Goal: Complete application form

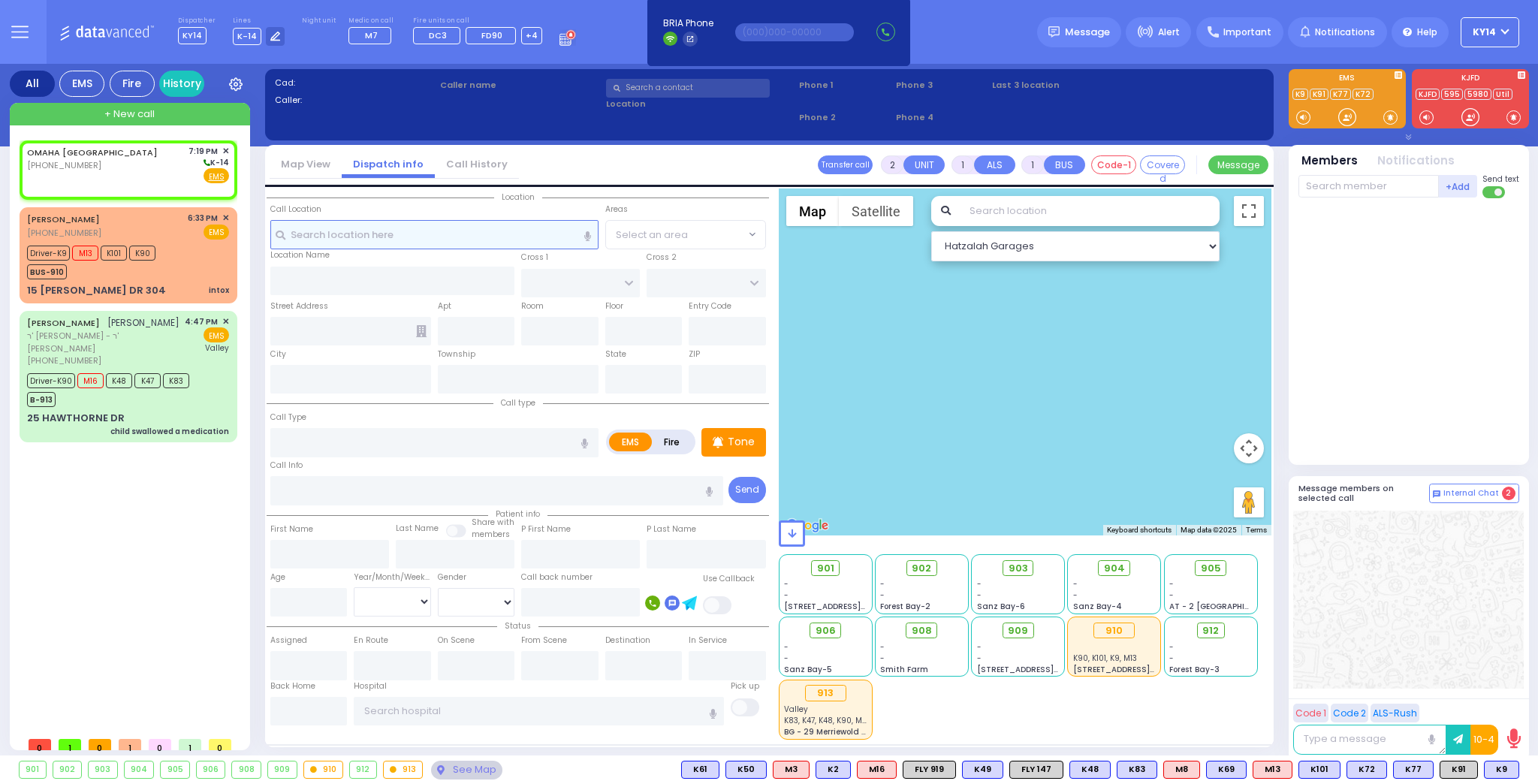
select select
radio input "true"
select select
type input "19:19"
select select "Hatzalah Garages"
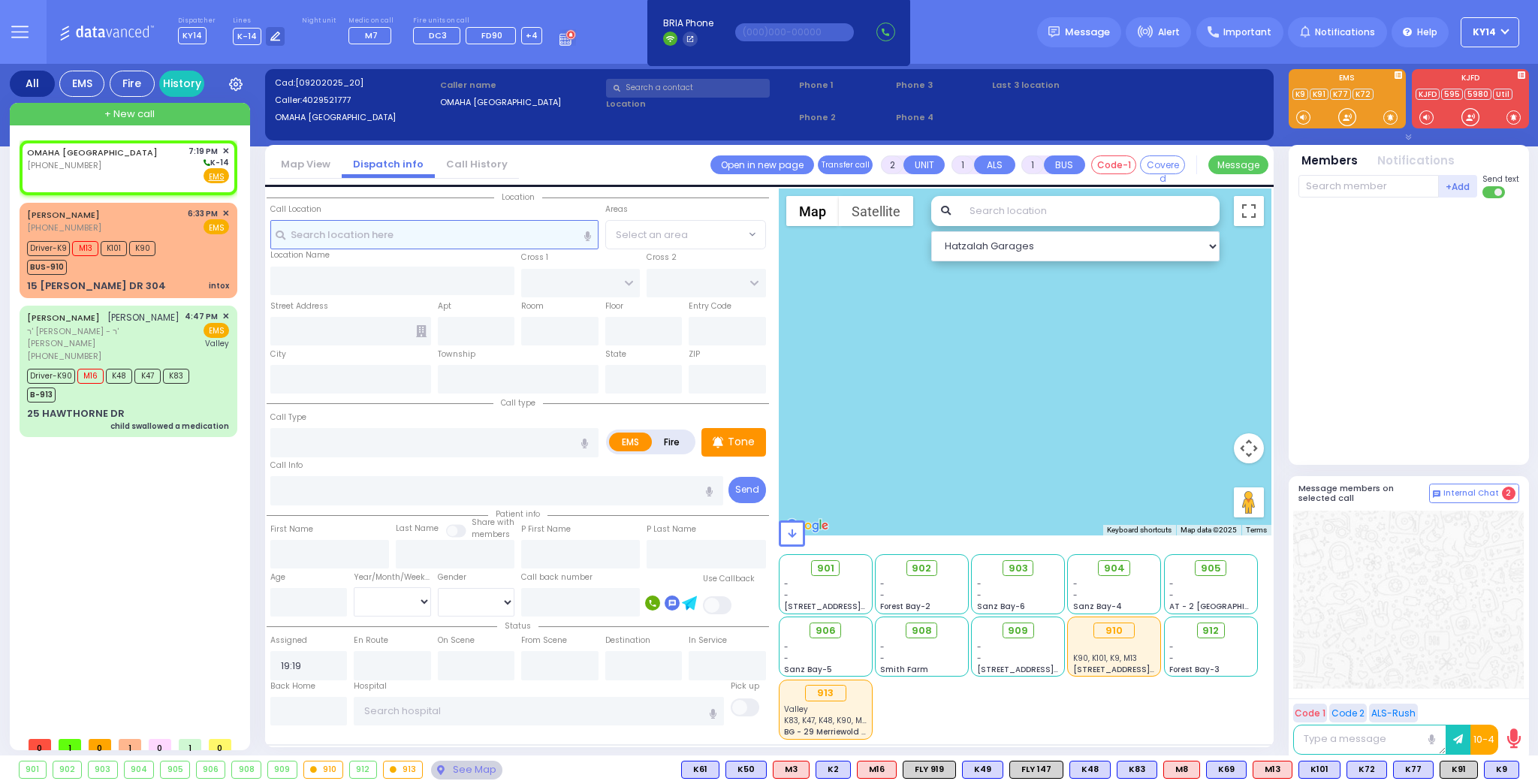
select select
radio input "true"
select select
select select "Hatzalah Garages"
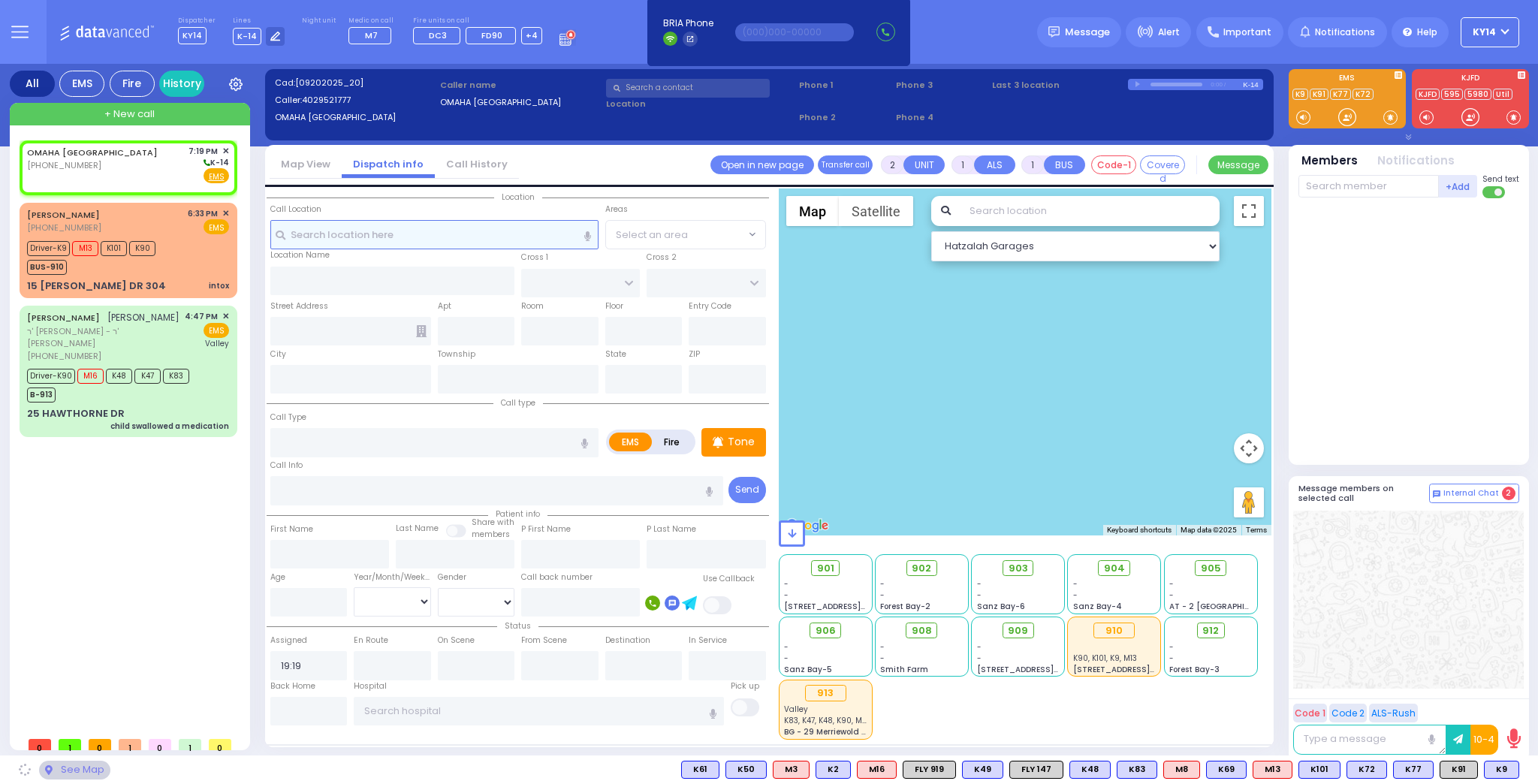
select select
radio input "true"
select select
select select "Hatzalah Garages"
